Goal: Transaction & Acquisition: Obtain resource

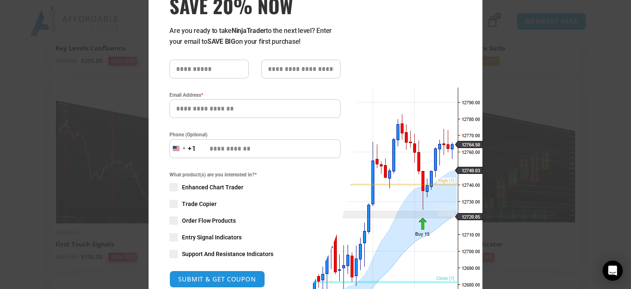
scroll to position [84, 0]
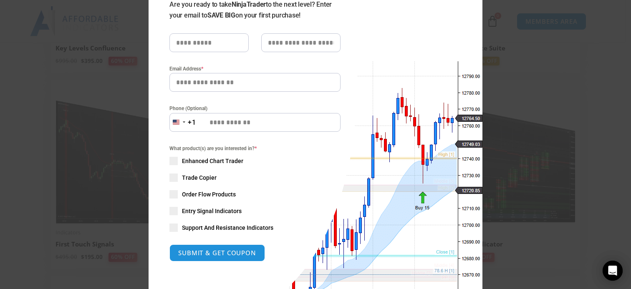
click at [172, 212] on span at bounding box center [174, 211] width 8 height 8
click at [193, 250] on button "SUBMIT & GET COUPON" at bounding box center [217, 253] width 101 height 18
